Goal: Transaction & Acquisition: Purchase product/service

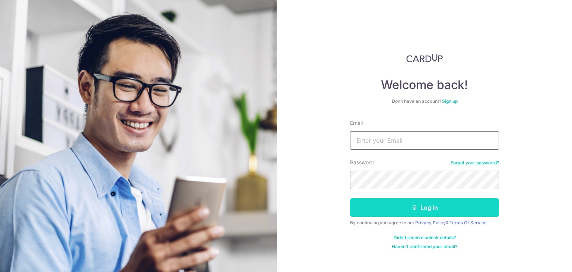
type input "[EMAIL_ADDRESS][DOMAIN_NAME]"
click at [406, 204] on button "Log in" at bounding box center [424, 207] width 149 height 19
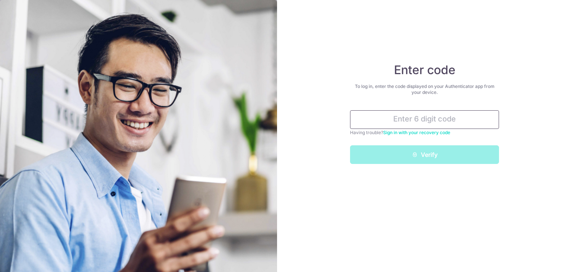
click at [402, 116] on input "text" at bounding box center [424, 119] width 149 height 19
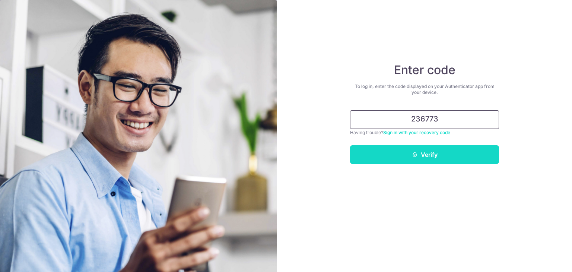
type input "236773"
click at [419, 155] on button "Verify" at bounding box center [424, 154] width 149 height 19
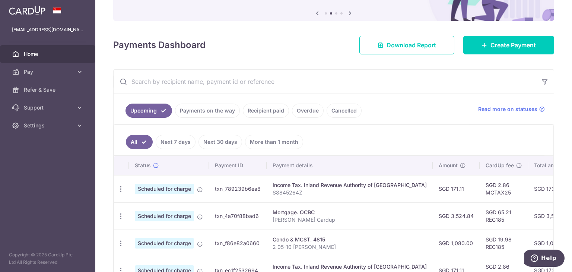
scroll to position [149, 0]
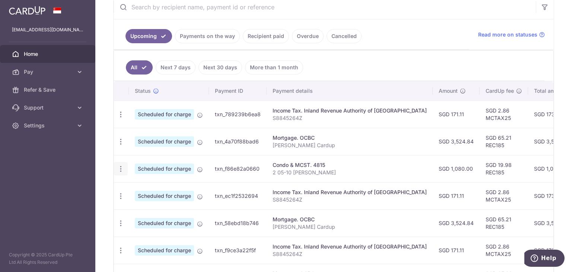
click at [123, 169] on icon "button" at bounding box center [121, 169] width 8 height 8
click at [153, 186] on span "Update payment" at bounding box center [160, 189] width 51 height 9
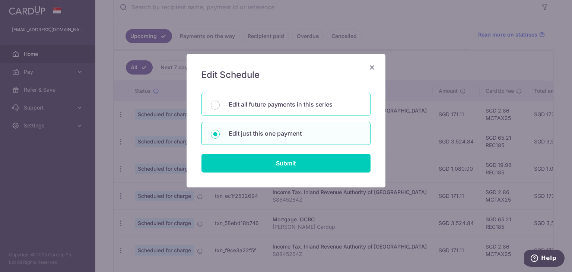
click at [271, 106] on p "Edit all future payments in this series" at bounding box center [295, 104] width 132 height 9
click at [220, 106] on input "Edit all future payments in this series" at bounding box center [215, 104] width 9 height 9
radio input "true"
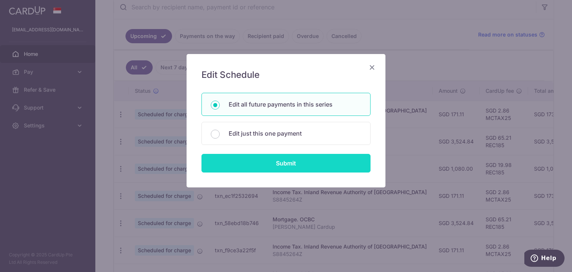
click at [277, 166] on input "Submit" at bounding box center [285, 163] width 169 height 19
radio input "true"
type input "1,080.00"
type input "2 05-10 [PERSON_NAME]"
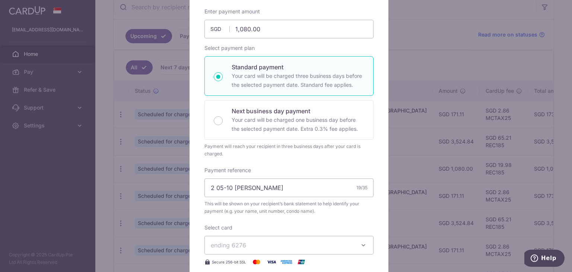
scroll to position [25, 0]
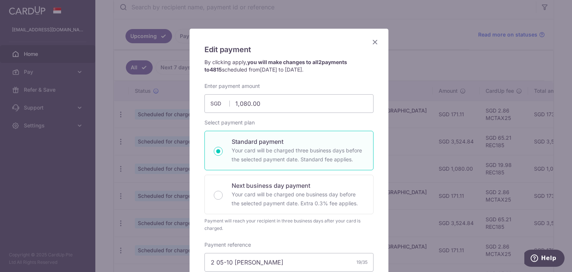
click at [372, 40] on icon "Close" at bounding box center [374, 41] width 9 height 9
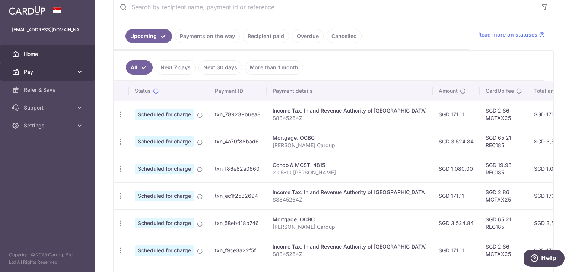
click at [31, 70] on span "Pay" at bounding box center [48, 71] width 49 height 7
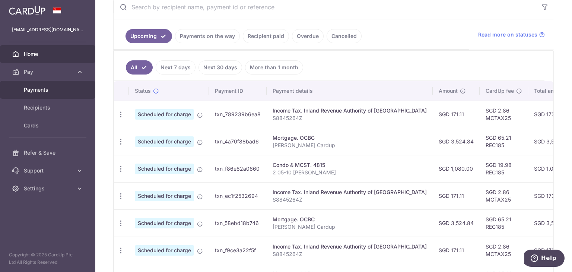
click at [34, 90] on span "Payments" at bounding box center [48, 89] width 49 height 7
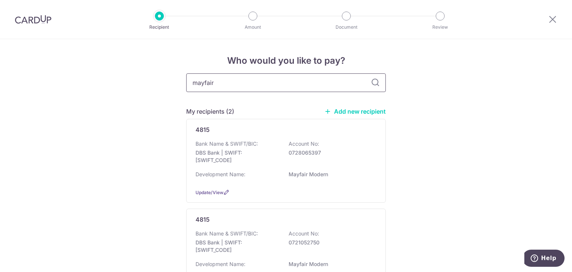
type input "mayfair"
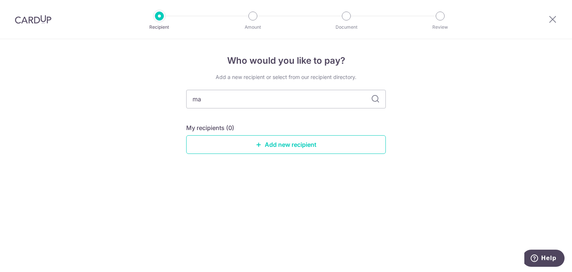
type input "m"
click at [162, 107] on div "Who would you like to pay? Add a new recipient or select from our recipient dir…" at bounding box center [286, 155] width 572 height 233
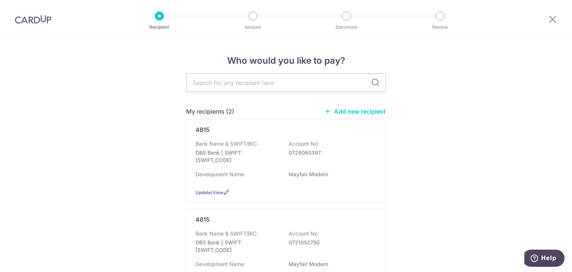
scroll to position [37, 0]
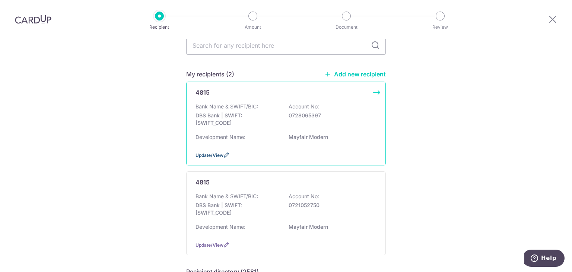
click at [214, 156] on span "Update/View" at bounding box center [209, 155] width 28 height 6
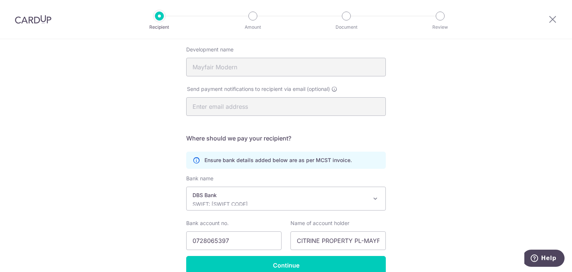
scroll to position [112, 0]
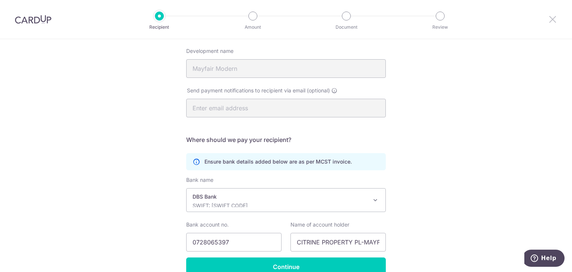
click at [550, 19] on icon at bounding box center [552, 19] width 9 height 9
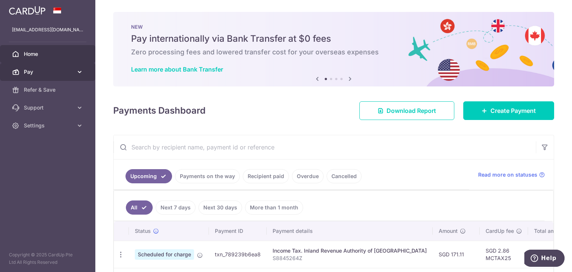
click at [56, 73] on span "Pay" at bounding box center [48, 71] width 49 height 7
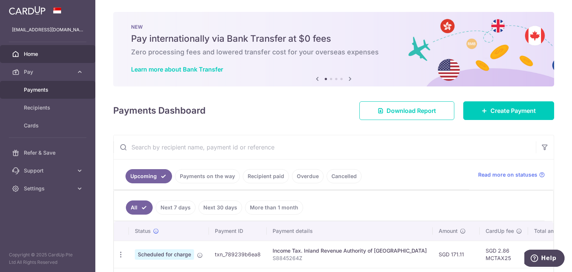
click at [49, 91] on span "Payments" at bounding box center [48, 89] width 49 height 7
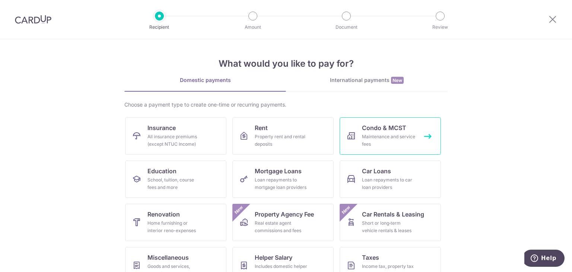
click at [381, 136] on div "Maintenance and service fees" at bounding box center [389, 140] width 54 height 15
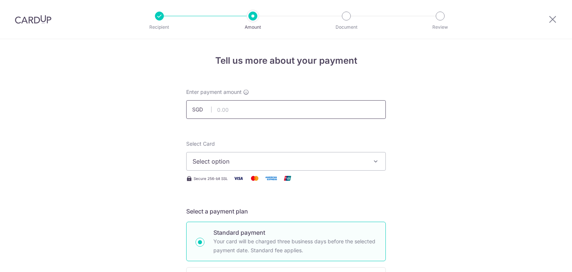
click at [258, 109] on input "text" at bounding box center [285, 109] width 199 height 19
type input "1,080.00"
click at [226, 164] on span "Select option" at bounding box center [278, 161] width 173 height 9
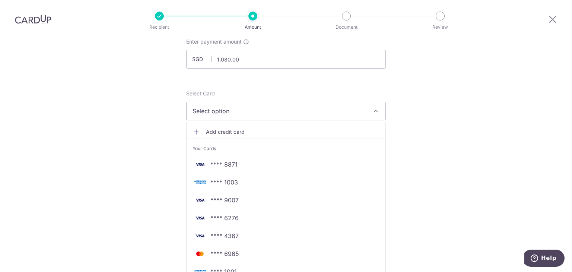
scroll to position [74, 0]
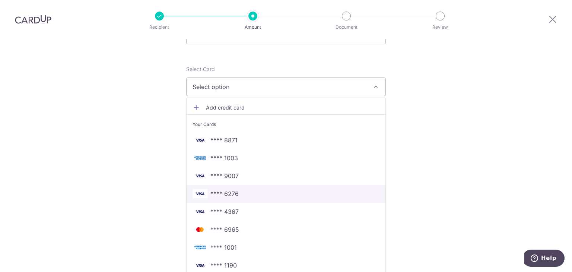
click at [228, 194] on span "**** 6276" at bounding box center [224, 193] width 28 height 9
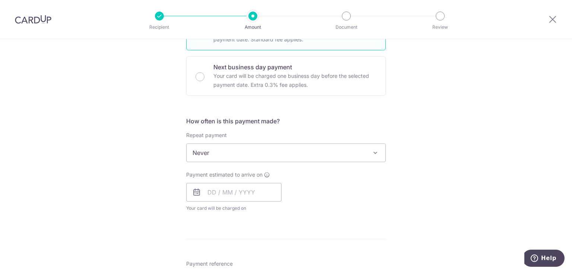
scroll to position [223, 0]
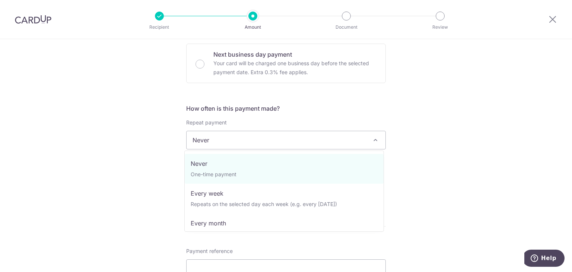
click at [238, 139] on span "Never" at bounding box center [285, 140] width 199 height 18
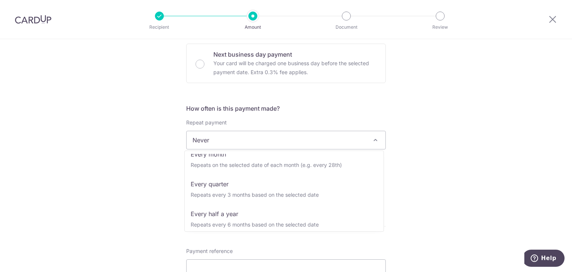
scroll to position [71, 0]
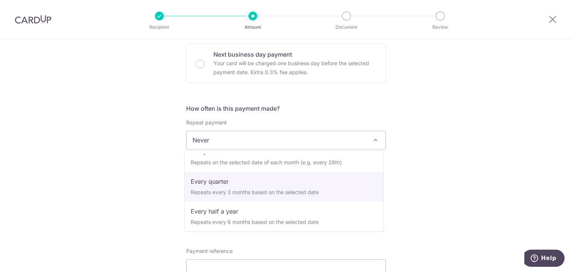
select select "4"
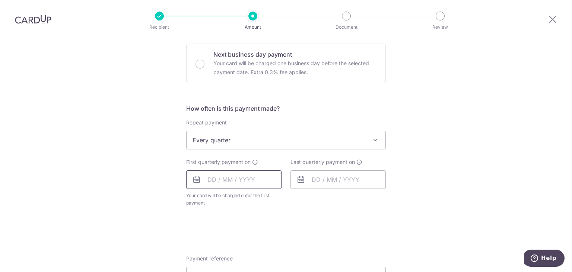
click at [207, 179] on input "text" at bounding box center [233, 179] width 95 height 19
click at [235, 198] on select "Sep Oct Nov Dec" at bounding box center [228, 199] width 20 height 6
click at [270, 247] on link "10" at bounding box center [276, 247] width 12 height 12
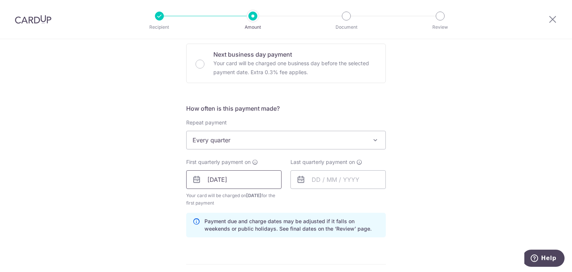
click at [207, 179] on input "[DATE]" at bounding box center [233, 179] width 95 height 19
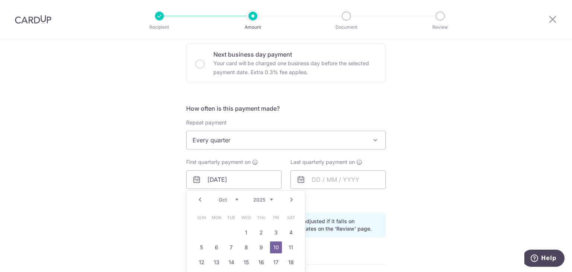
click at [234, 199] on select "Sep Oct Nov Dec" at bounding box center [228, 199] width 20 height 6
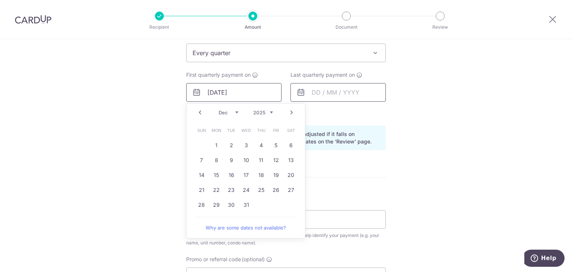
scroll to position [335, 0]
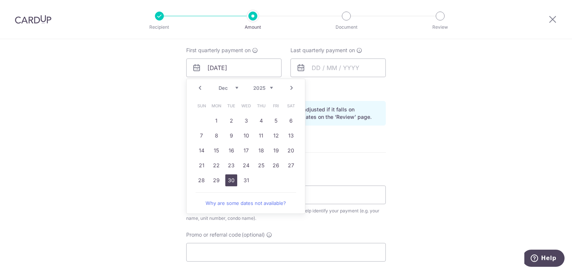
click at [228, 180] on link "30" at bounding box center [231, 180] width 12 height 12
type input "[DATE]"
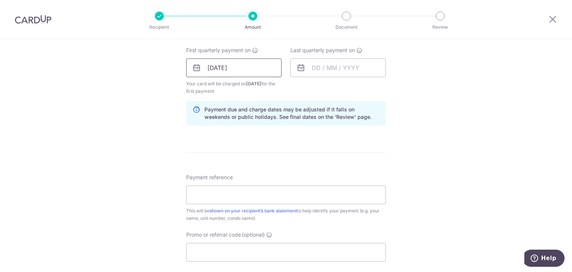
click at [205, 66] on input "[DATE]" at bounding box center [233, 67] width 95 height 19
click at [333, 92] on div "Last quarterly payment on" at bounding box center [338, 71] width 104 height 48
click at [314, 67] on input "text" at bounding box center [337, 67] width 95 height 19
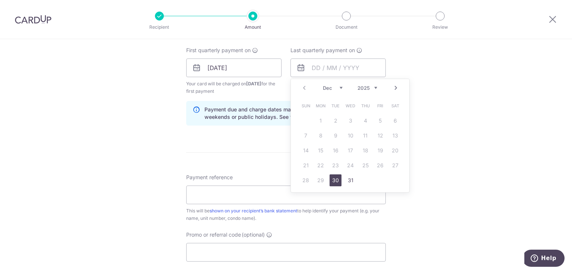
click at [394, 87] on link "Next" at bounding box center [395, 87] width 9 height 9
click at [338, 87] on select "Jan Feb Mar Apr May Jun [DATE] Aug Sep Oct Nov Dec" at bounding box center [333, 88] width 20 height 6
click at [359, 164] on link "24" at bounding box center [365, 165] width 12 height 12
type input "[DATE]"
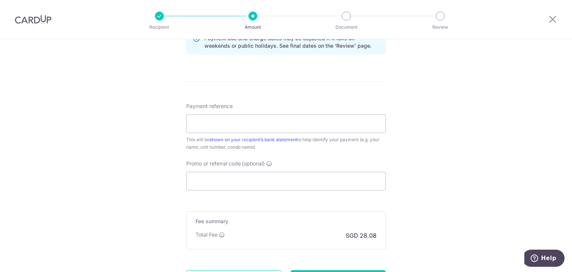
scroll to position [409, 0]
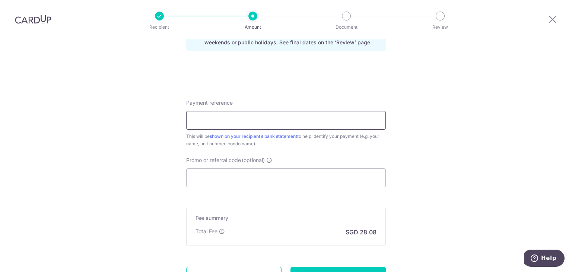
click at [217, 124] on input "Payment reference" at bounding box center [285, 120] width 199 height 19
type input "2 05-10 [PERSON_NAME]"
click at [210, 176] on input "Promo or referral code (optional)" at bounding box center [285, 177] width 199 height 19
paste input "3HOME25R"
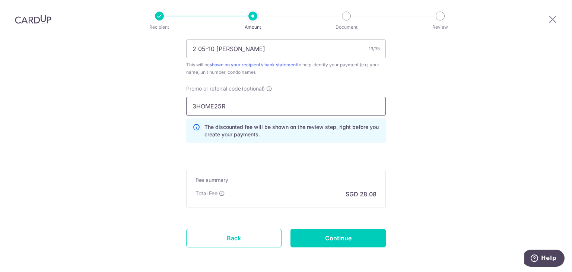
scroll to position [484, 0]
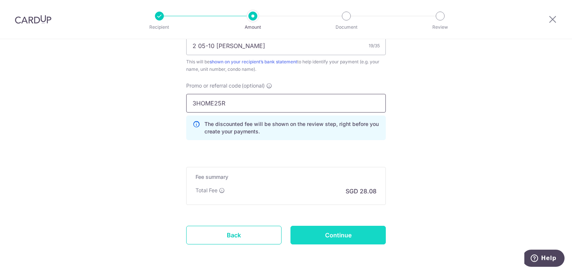
type input "3HOME25R"
click at [335, 233] on input "Continue" at bounding box center [337, 235] width 95 height 19
type input "Create Schedule"
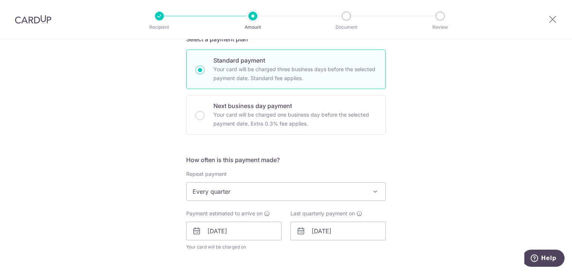
scroll to position [186, 0]
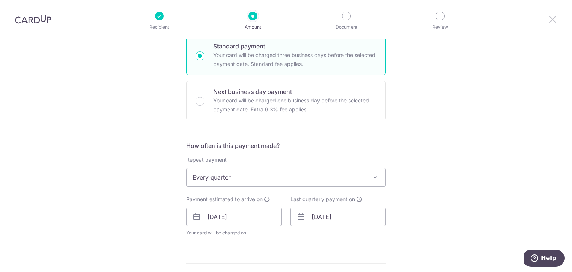
click at [552, 17] on icon at bounding box center [552, 19] width 9 height 9
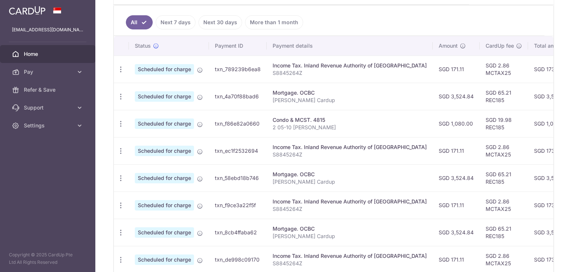
scroll to position [297, 0]
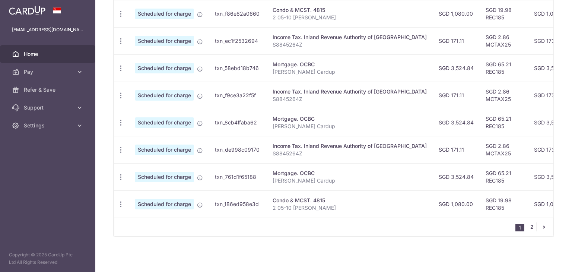
click at [529, 229] on link "2" at bounding box center [531, 226] width 9 height 9
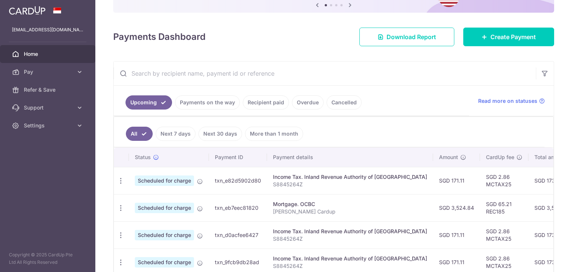
scroll to position [95, 0]
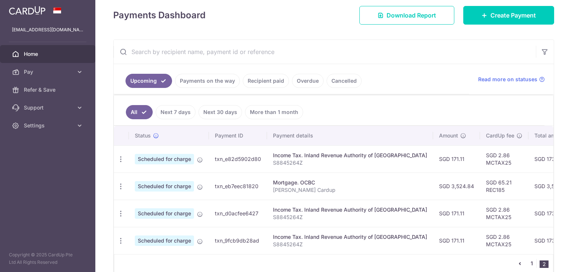
click at [527, 264] on link "1" at bounding box center [531, 263] width 9 height 9
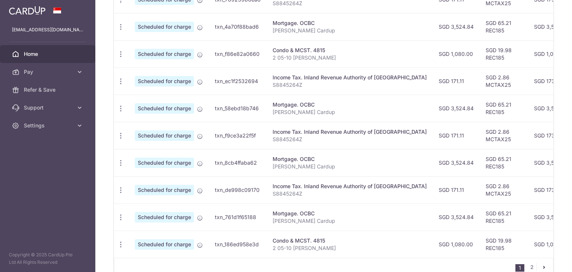
scroll to position [281, 0]
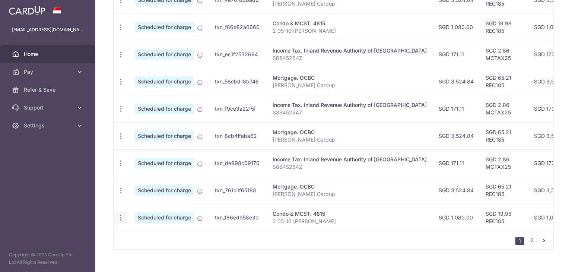
click at [121, 216] on icon "button" at bounding box center [121, 218] width 8 height 8
click at [156, 237] on span "Update payment" at bounding box center [160, 237] width 51 height 9
radio input "true"
type input "1,080.00"
type input "08/01/2026"
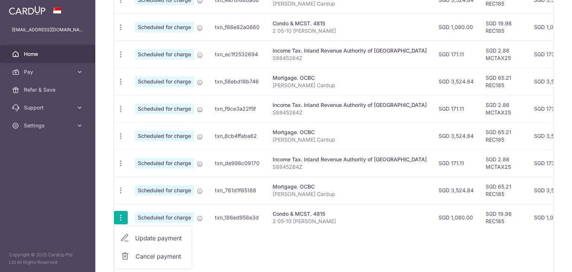
type input "2 05-10 [PERSON_NAME]"
type input "REC185"
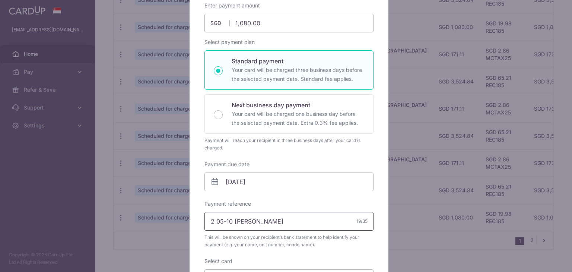
scroll to position [0, 0]
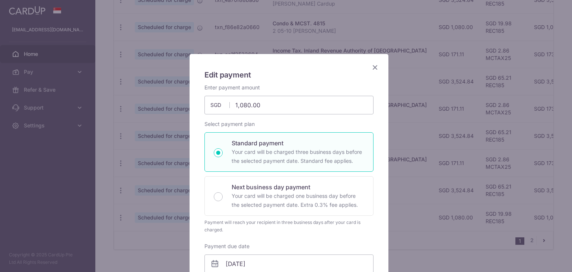
click at [371, 64] on icon "Close" at bounding box center [374, 67] width 9 height 9
